Goal: Task Accomplishment & Management: Manage account settings

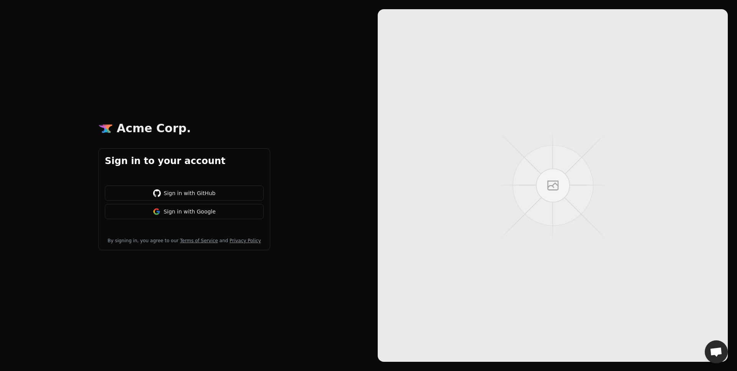
click at [224, 206] on button "Sign in with Google" at bounding box center [184, 211] width 159 height 15
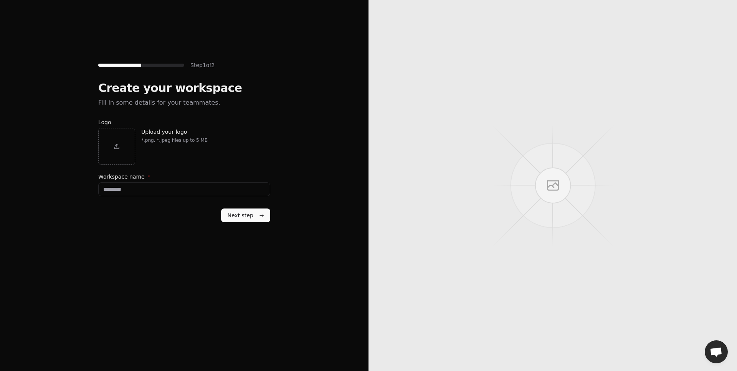
click at [258, 209] on button "Next step →" at bounding box center [245, 216] width 49 height 14
click at [208, 185] on input "Workspace name *" at bounding box center [184, 190] width 172 height 14
type input "**********"
click at [268, 225] on div "**********" at bounding box center [184, 157] width 172 height 153
click at [261, 218] on span "→" at bounding box center [261, 216] width 5 height 8
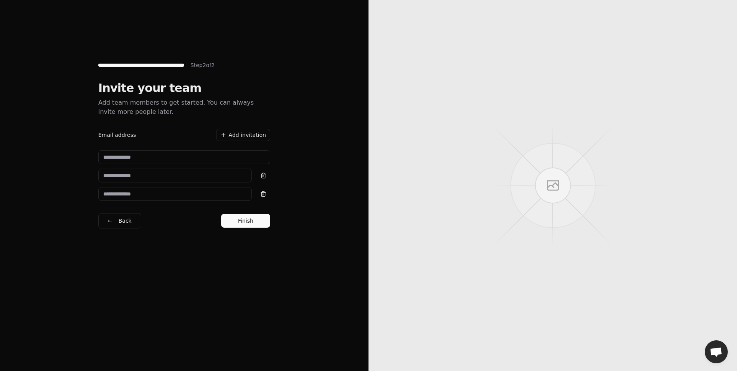
click at [261, 218] on button "Finish" at bounding box center [245, 221] width 49 height 14
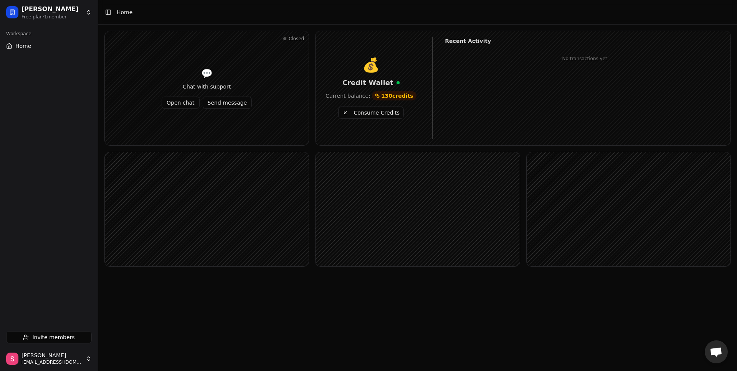
click at [12, 49] on button "Home" at bounding box center [49, 46] width 92 height 12
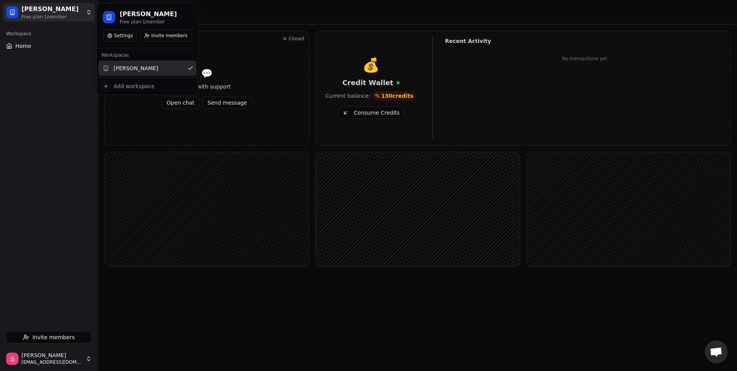
click at [57, 18] on html "Serhat SAYAT Free plan · 1 member Workspace Home Invite members Serhat sayat se…" at bounding box center [368, 185] width 737 height 371
click at [123, 37] on button "Settings" at bounding box center [120, 36] width 34 height 12
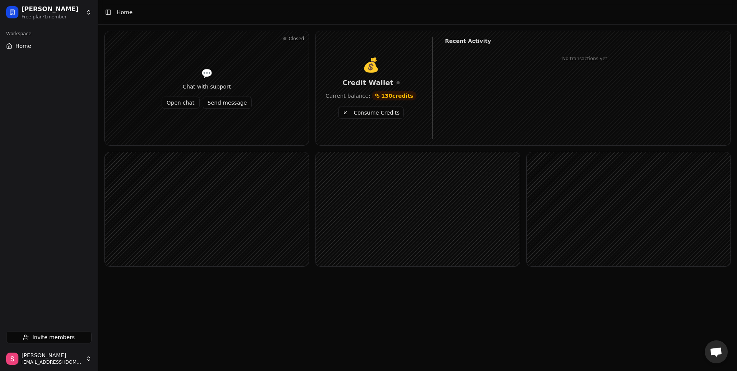
click at [59, 339] on span "Invite members" at bounding box center [53, 338] width 42 height 8
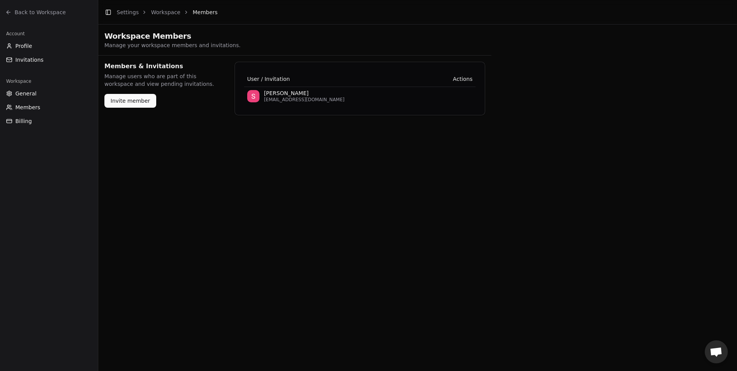
click at [40, 106] on button "Members" at bounding box center [49, 107] width 92 height 12
click at [38, 96] on button "General" at bounding box center [49, 93] width 92 height 12
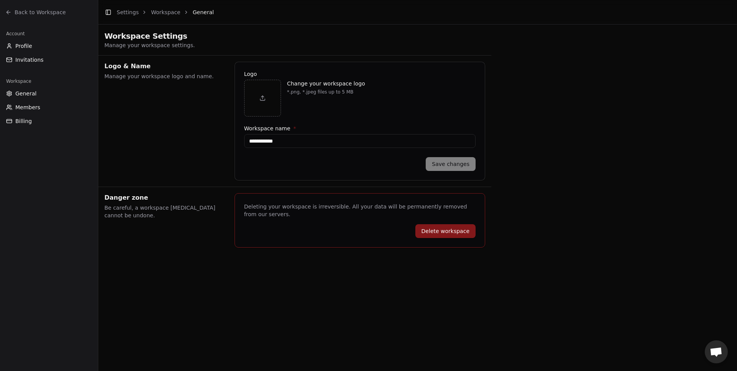
click at [26, 54] on button "Invitations" at bounding box center [49, 60] width 92 height 12
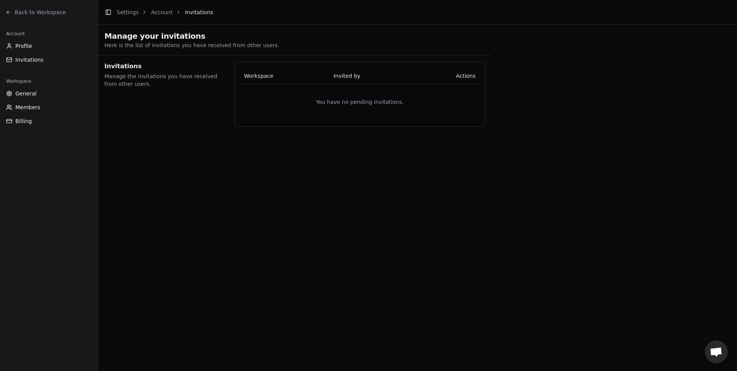
click at [27, 39] on div "Account" at bounding box center [49, 34] width 92 height 12
click at [156, 15] on li "Account" at bounding box center [162, 12] width 22 height 8
click at [132, 12] on link "Settings" at bounding box center [128, 12] width 22 height 6
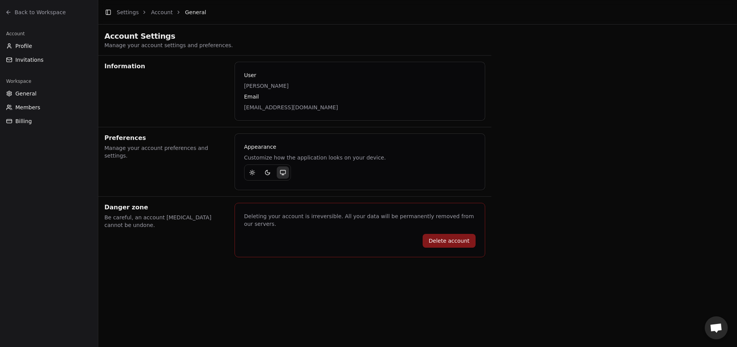
click at [12, 124] on button "Billing" at bounding box center [49, 121] width 92 height 12
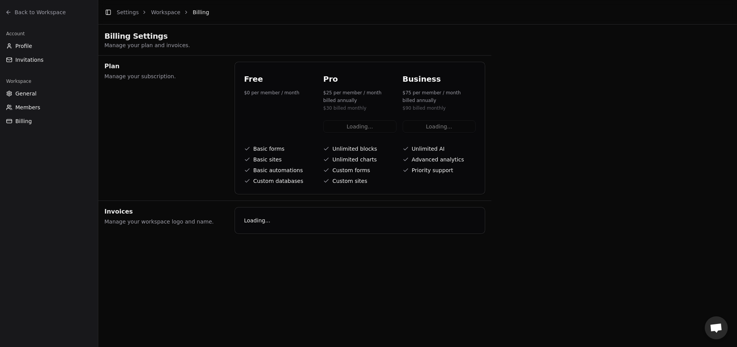
click at [35, 96] on span "General" at bounding box center [25, 94] width 21 height 8
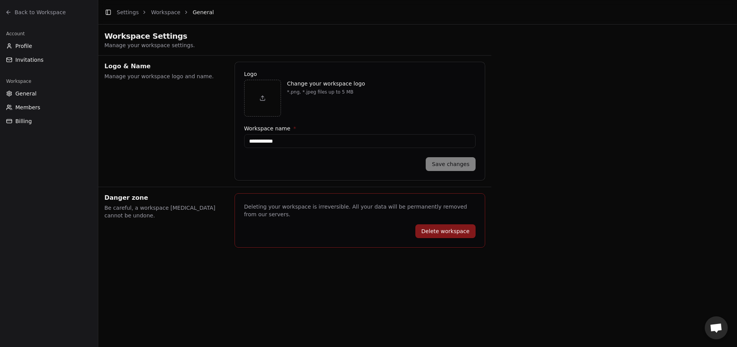
click at [159, 13] on link "Workspace" at bounding box center [166, 12] width 30 height 6
click at [125, 12] on link "Settings" at bounding box center [128, 12] width 22 height 6
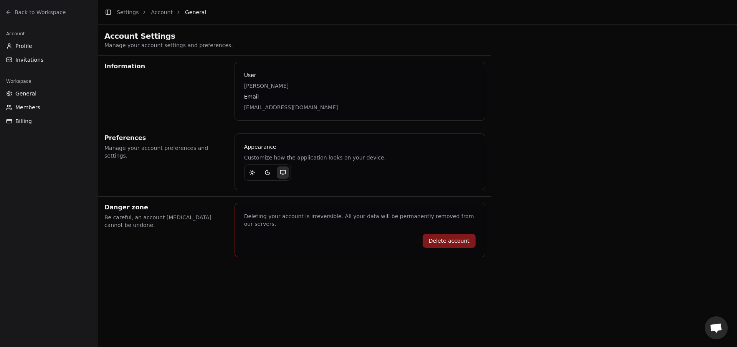
click at [25, 59] on span "Invitations" at bounding box center [29, 60] width 28 height 8
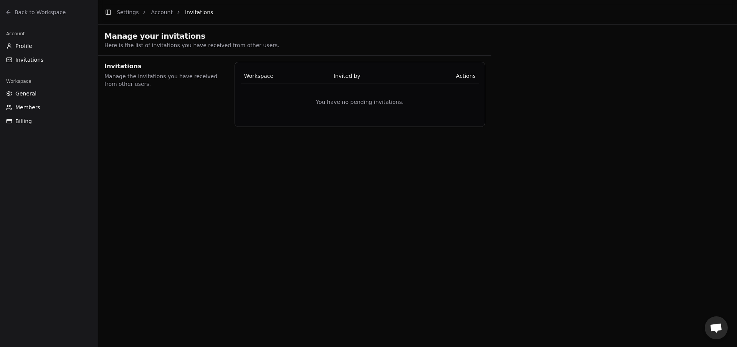
click at [304, 88] on td "You have no pending invitations." at bounding box center [360, 102] width 238 height 37
click at [36, 51] on button "Profile" at bounding box center [49, 46] width 92 height 12
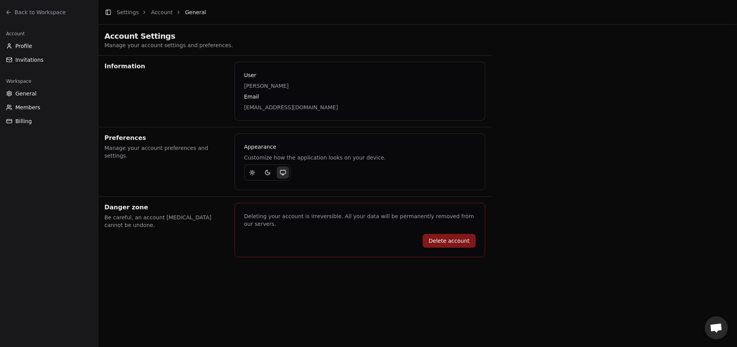
click at [54, 97] on button "General" at bounding box center [49, 93] width 92 height 12
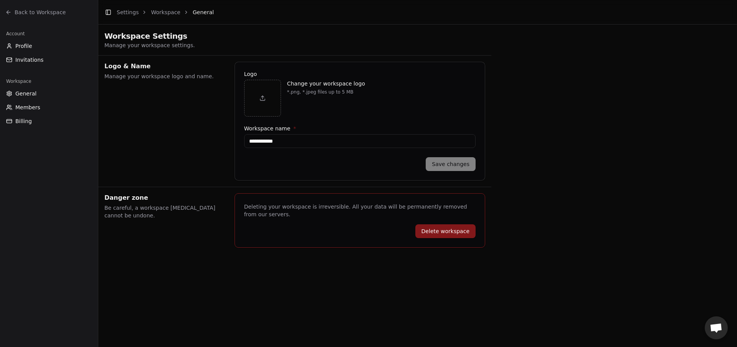
click at [53, 105] on button "Members" at bounding box center [49, 107] width 92 height 12
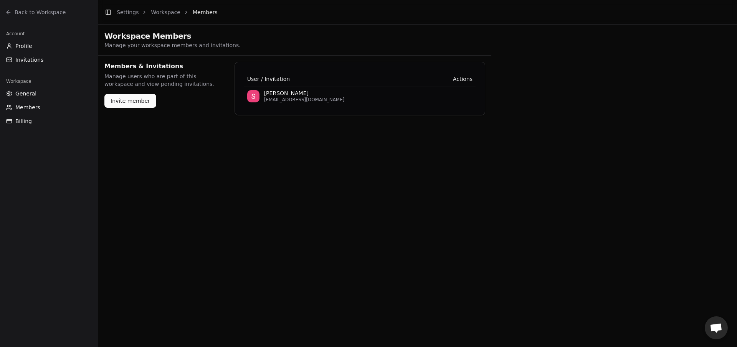
click at [126, 111] on div "Members & Invitations Manage users who are part of this workspace and view pend…" at bounding box center [164, 89] width 121 height 54
click at [127, 104] on button "Invite member" at bounding box center [130, 101] width 52 height 14
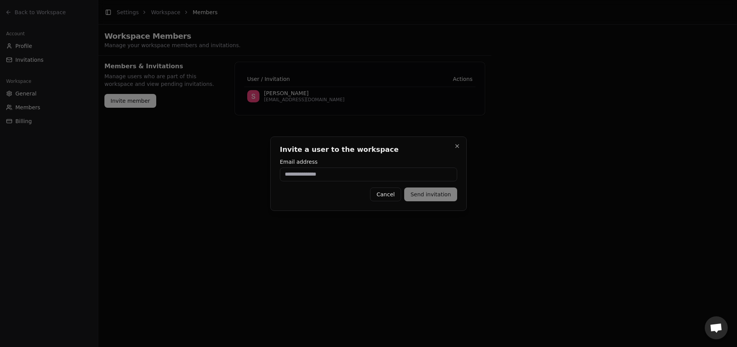
click at [389, 190] on button "Cancel" at bounding box center [385, 195] width 31 height 14
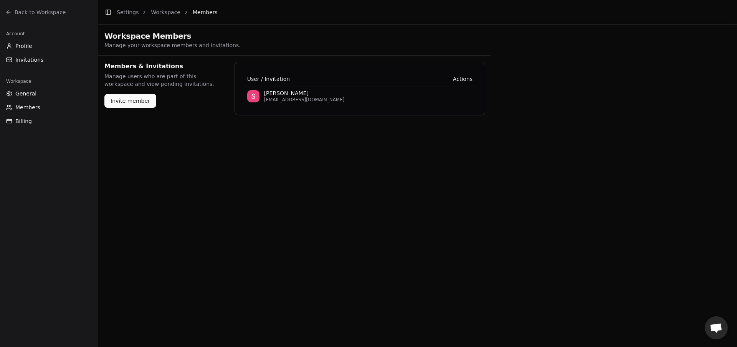
click at [50, 45] on button "Profile" at bounding box center [49, 46] width 92 height 12
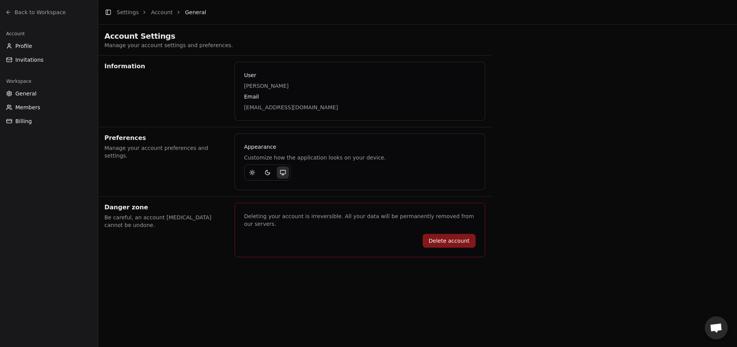
click at [136, 10] on link "Settings" at bounding box center [128, 12] width 22 height 6
click at [39, 12] on span "Back to Workspace" at bounding box center [40, 12] width 51 height 8
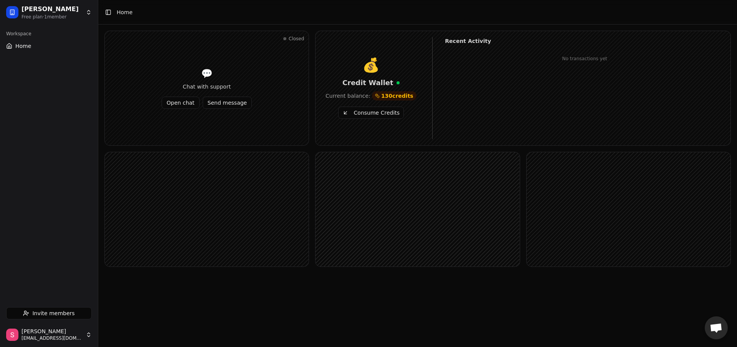
click at [59, 76] on div "Workspace Home" at bounding box center [49, 163] width 98 height 277
click at [172, 101] on button "Open chat" at bounding box center [181, 103] width 38 height 12
